Goal: Transaction & Acquisition: Download file/media

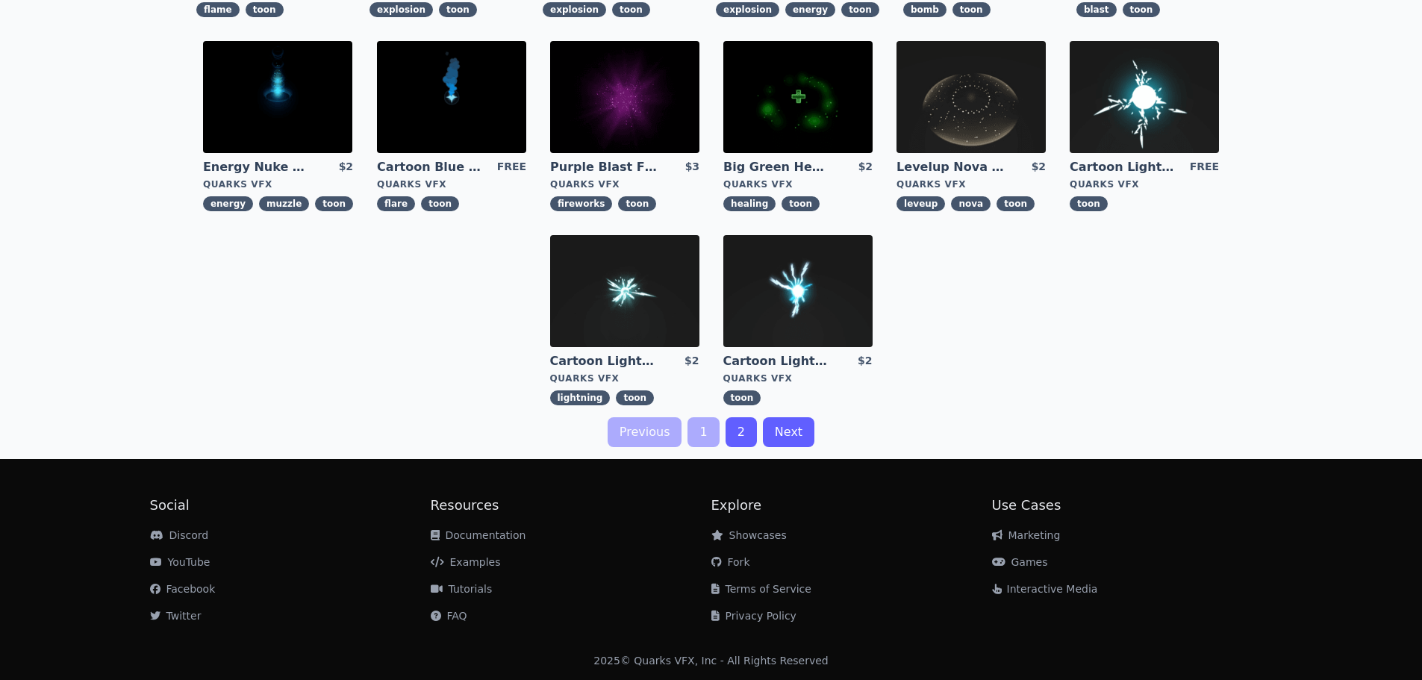
scroll to position [313, 0]
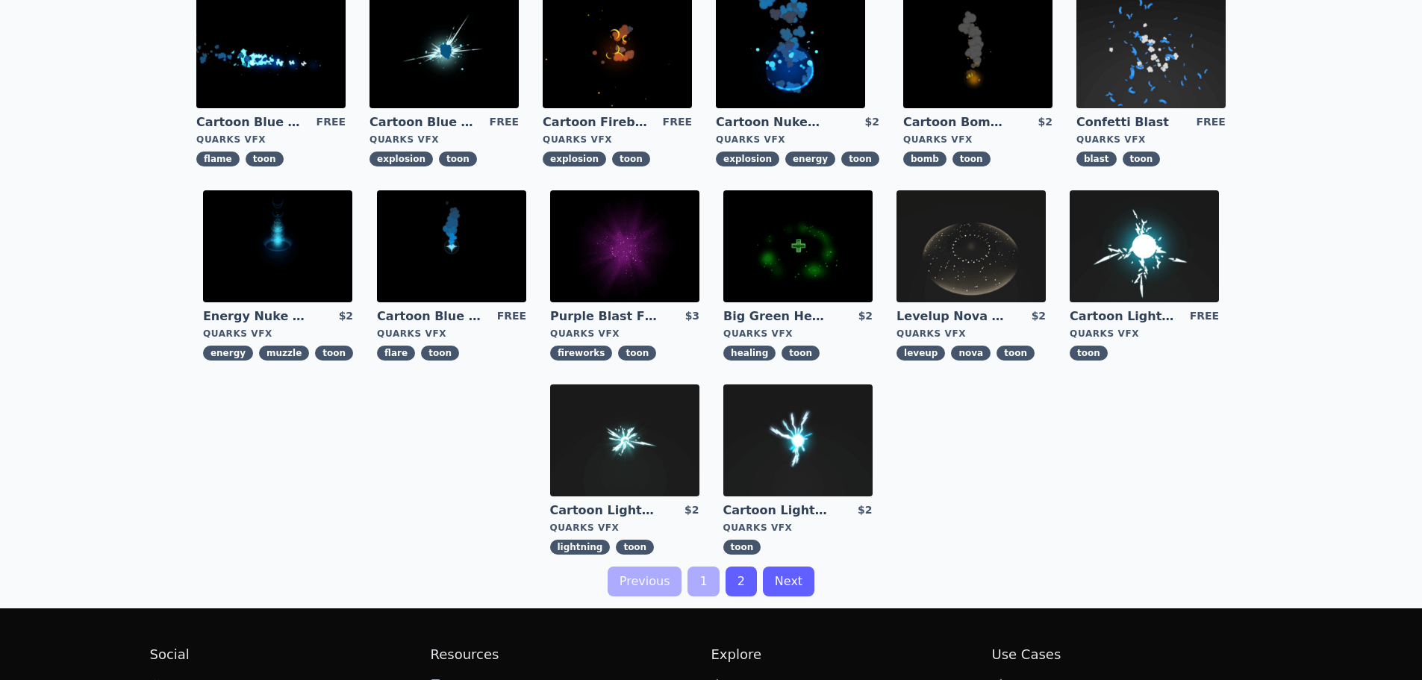
click at [1163, 246] on img at bounding box center [1144, 246] width 149 height 112
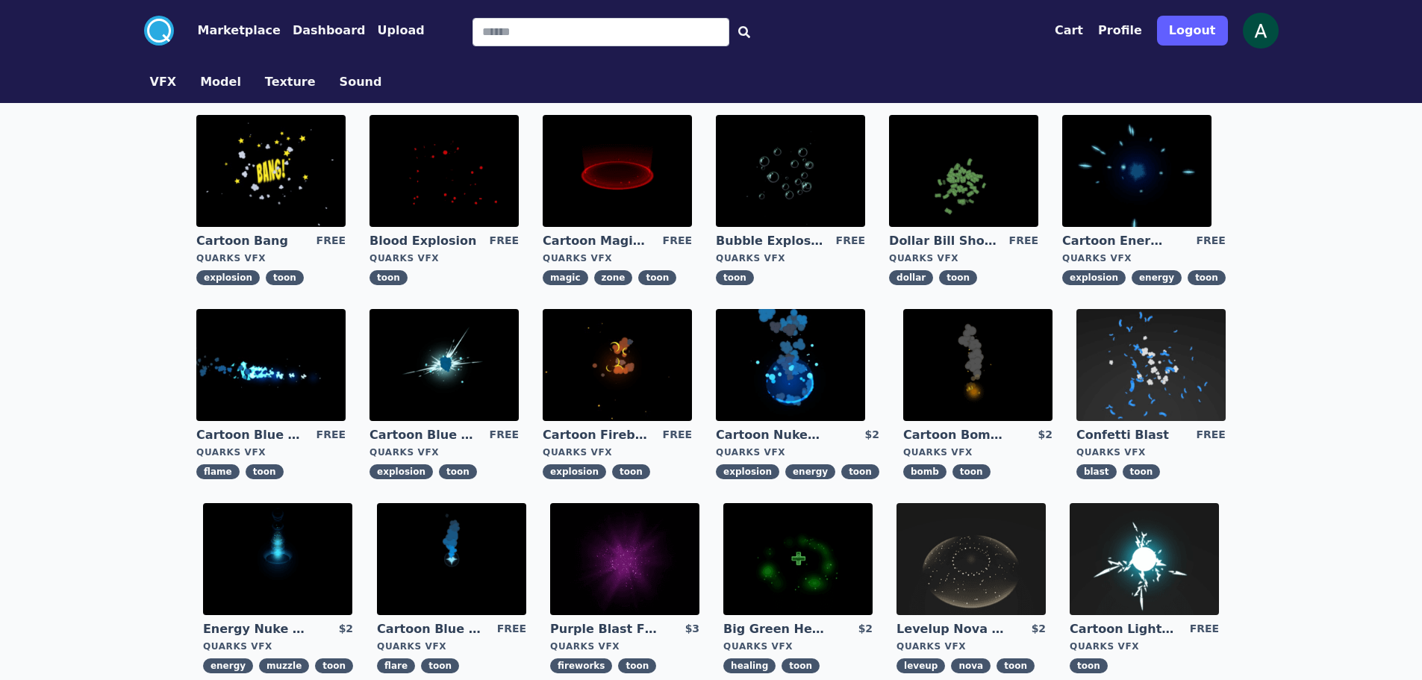
click at [633, 367] on img at bounding box center [617, 365] width 149 height 112
click at [650, 358] on img at bounding box center [617, 365] width 149 height 112
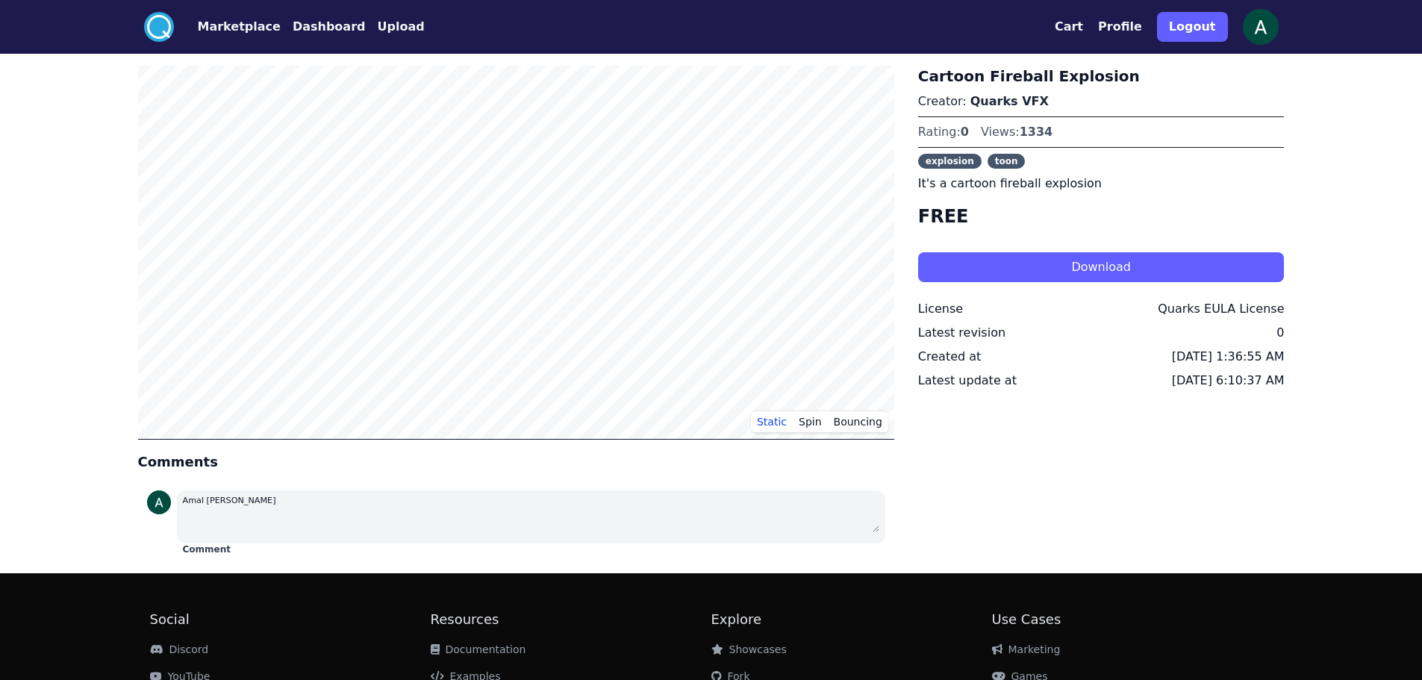
click at [1000, 265] on button "Download" at bounding box center [1101, 267] width 367 height 30
